Goal: Information Seeking & Learning: Understand process/instructions

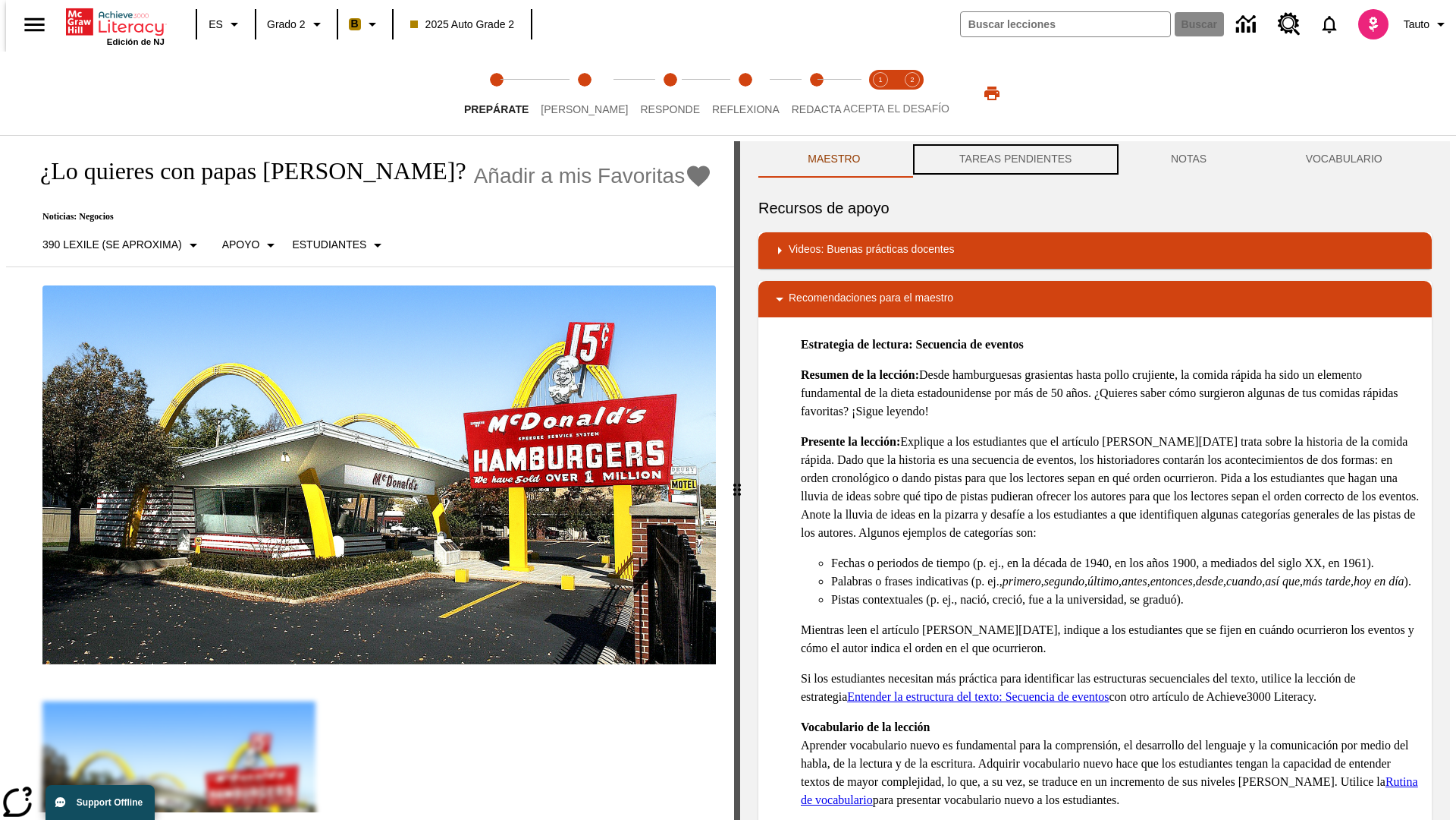
click at [1014, 159] on button "TAREAS PENDIENTES" at bounding box center [1016, 159] width 212 height 36
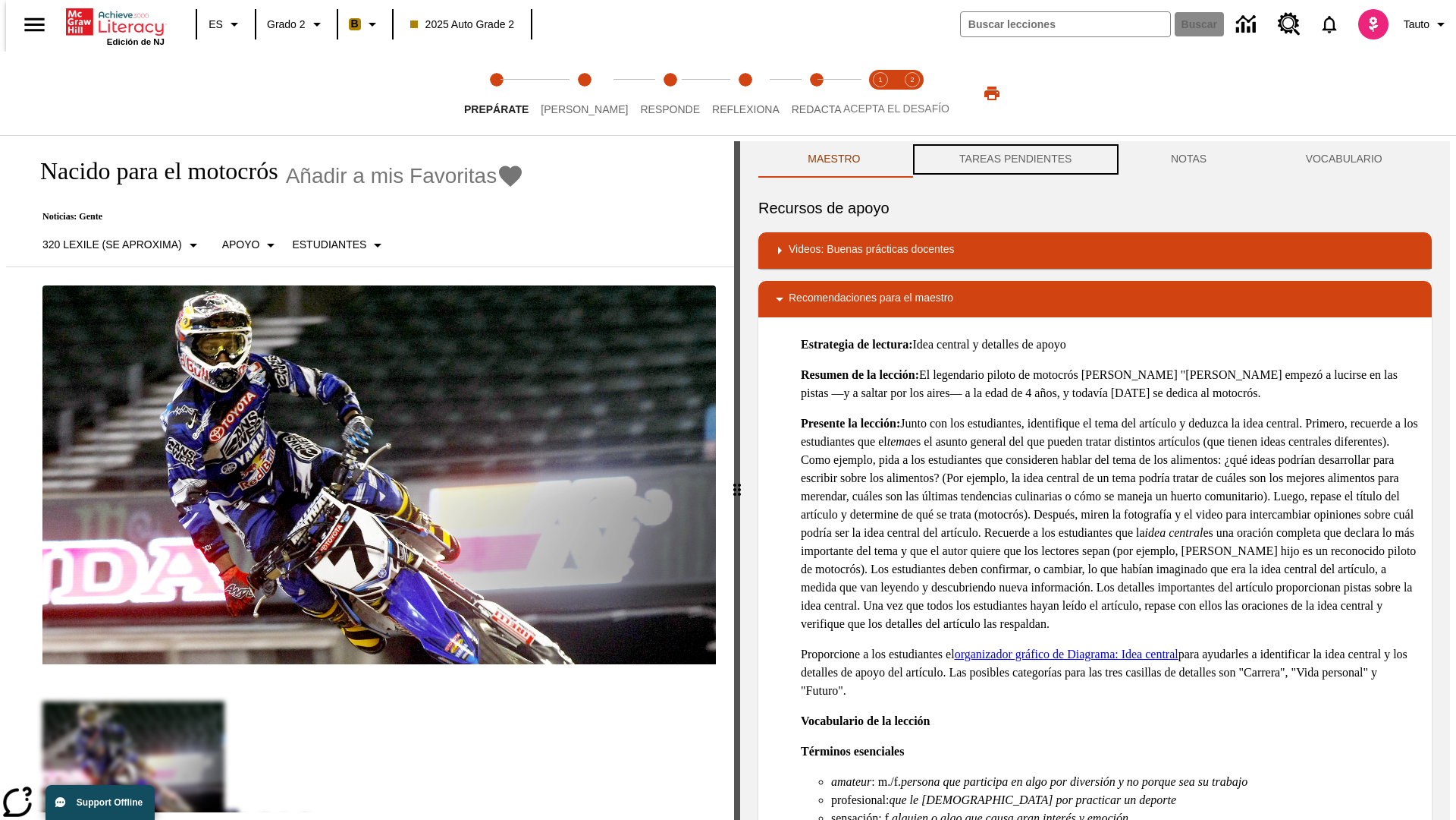
click at [1014, 159] on button "TAREAS PENDIENTES" at bounding box center [1016, 159] width 212 height 36
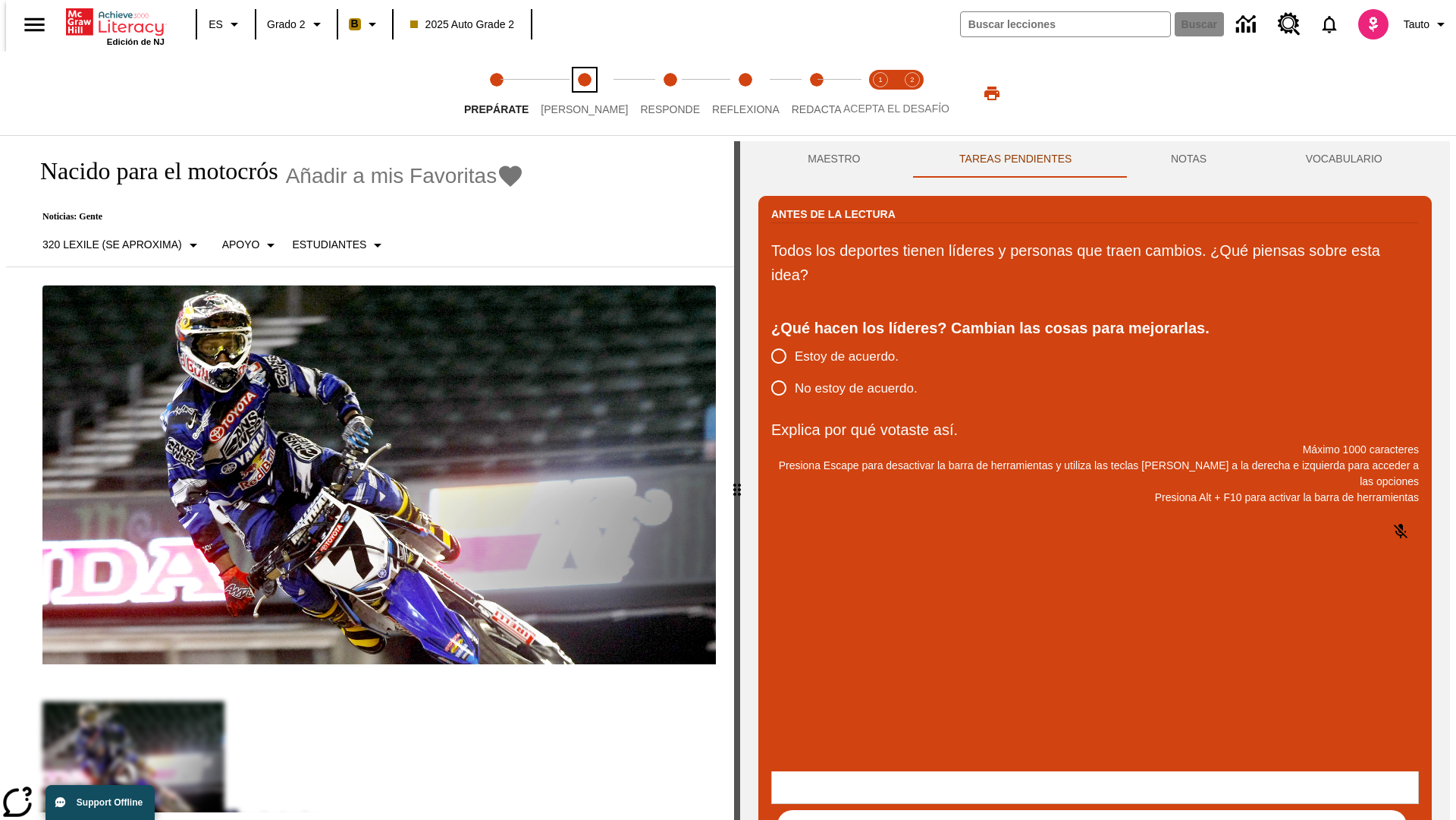
click at [572, 93] on span "[PERSON_NAME]" at bounding box center [584, 103] width 87 height 27
